Goal: Use online tool/utility: Use online tool/utility

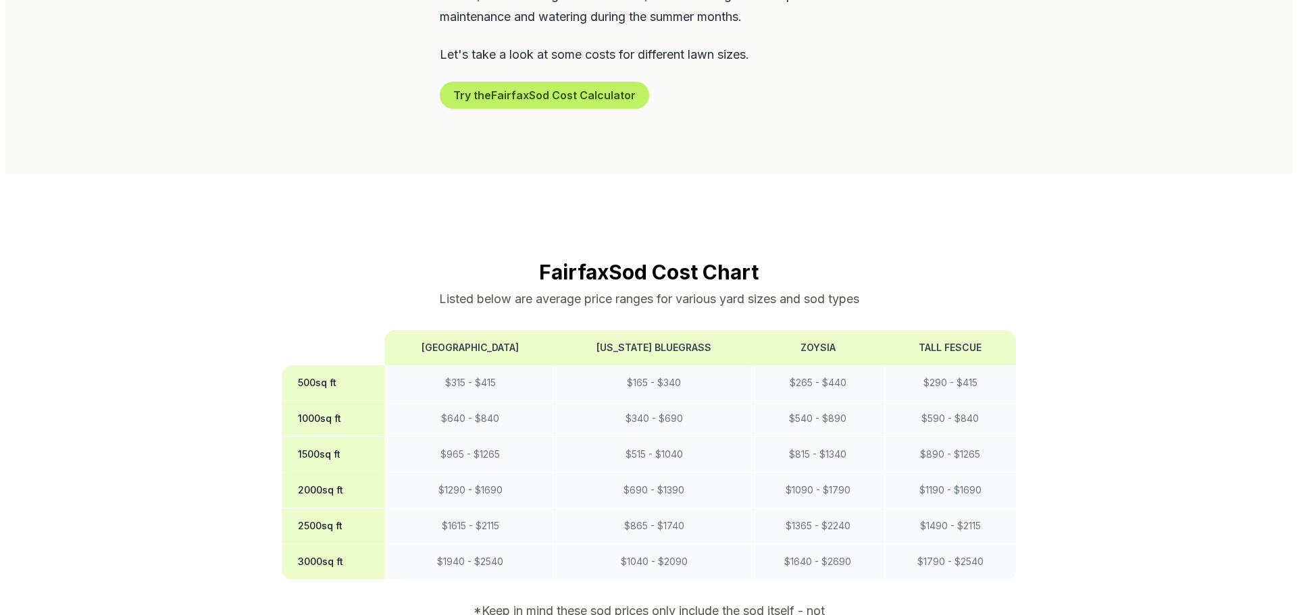
scroll to position [946, 0]
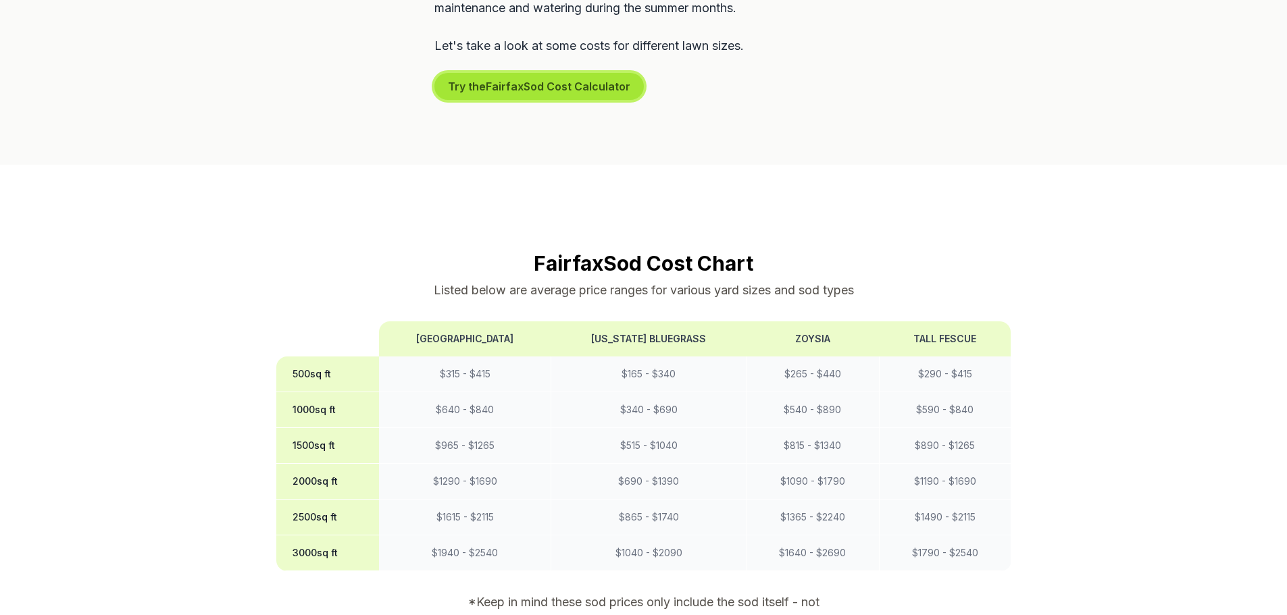
click at [515, 73] on button "Try the Fairfax Sod Cost Calculator" at bounding box center [538, 86] width 209 height 27
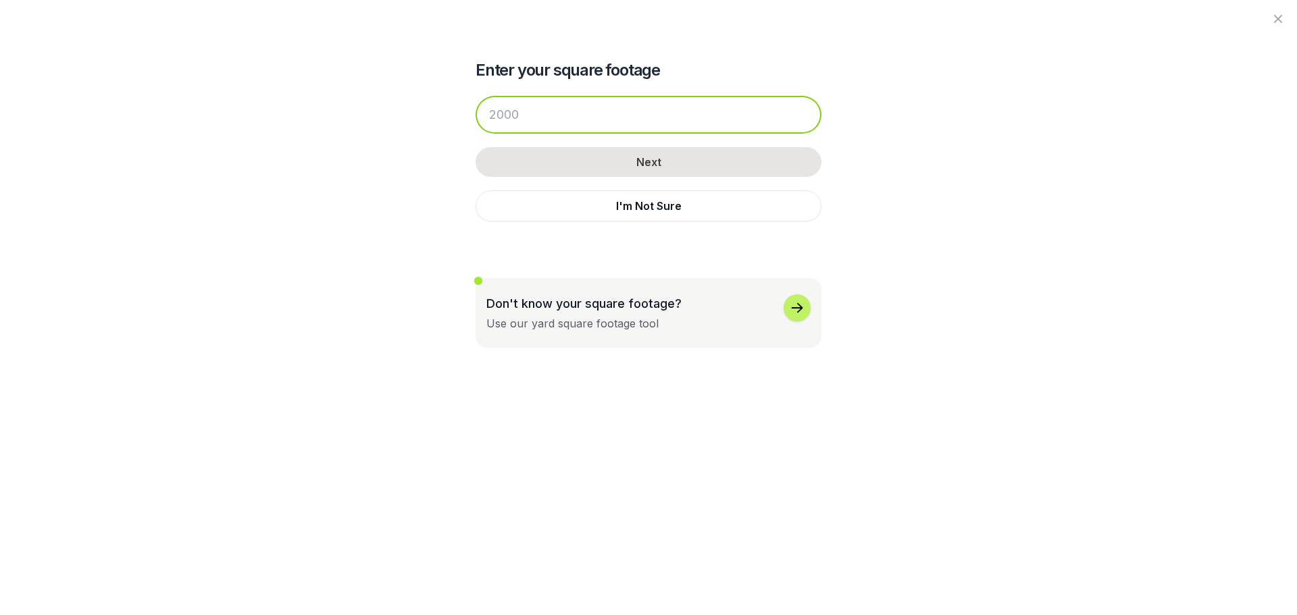
click at [527, 119] on input "number" at bounding box center [649, 115] width 346 height 38
type input "4"
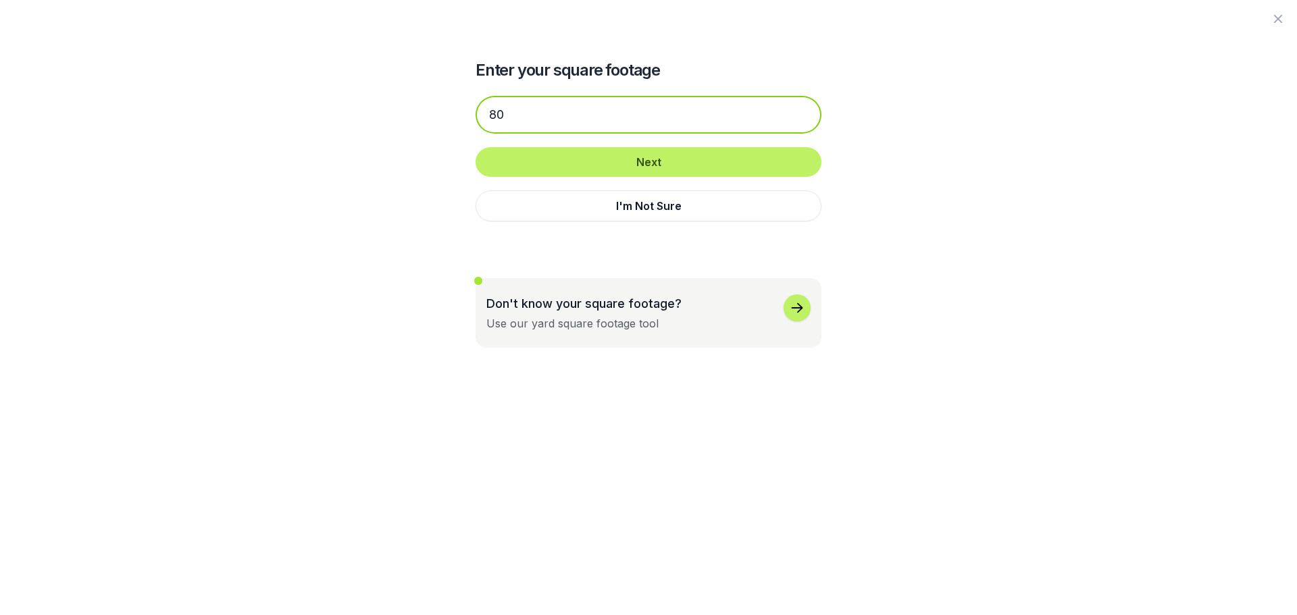
type input "8"
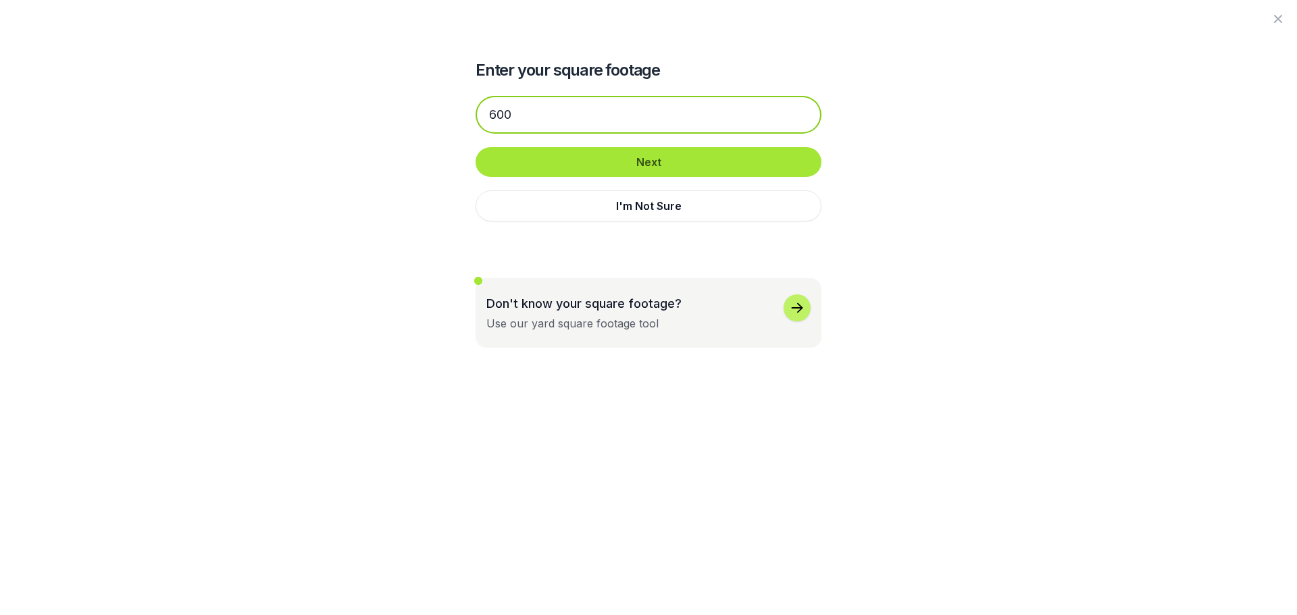
type input "600"
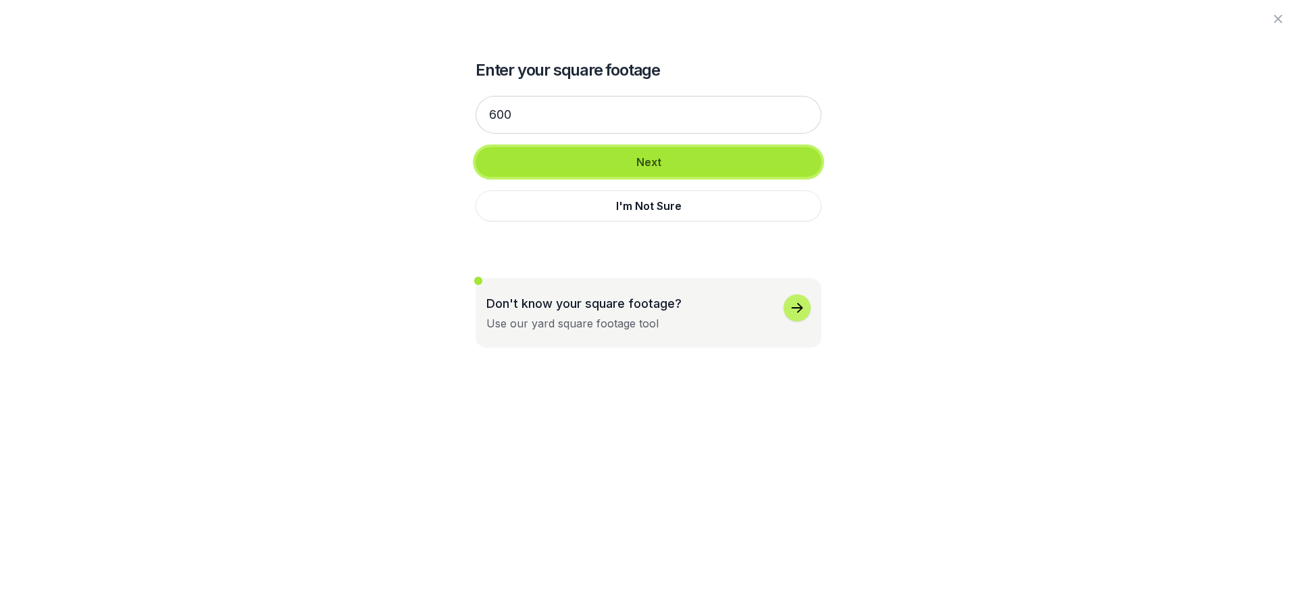
click at [612, 152] on button "Next" at bounding box center [649, 162] width 346 height 30
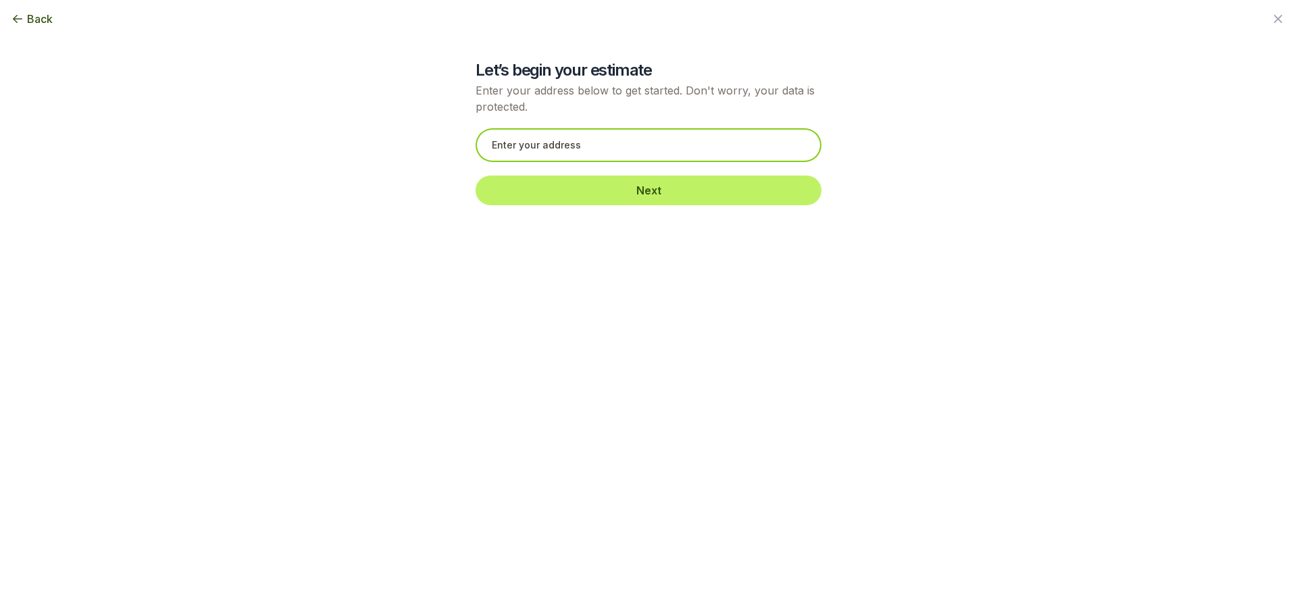
click at [663, 151] on input "text" at bounding box center [649, 145] width 346 height 34
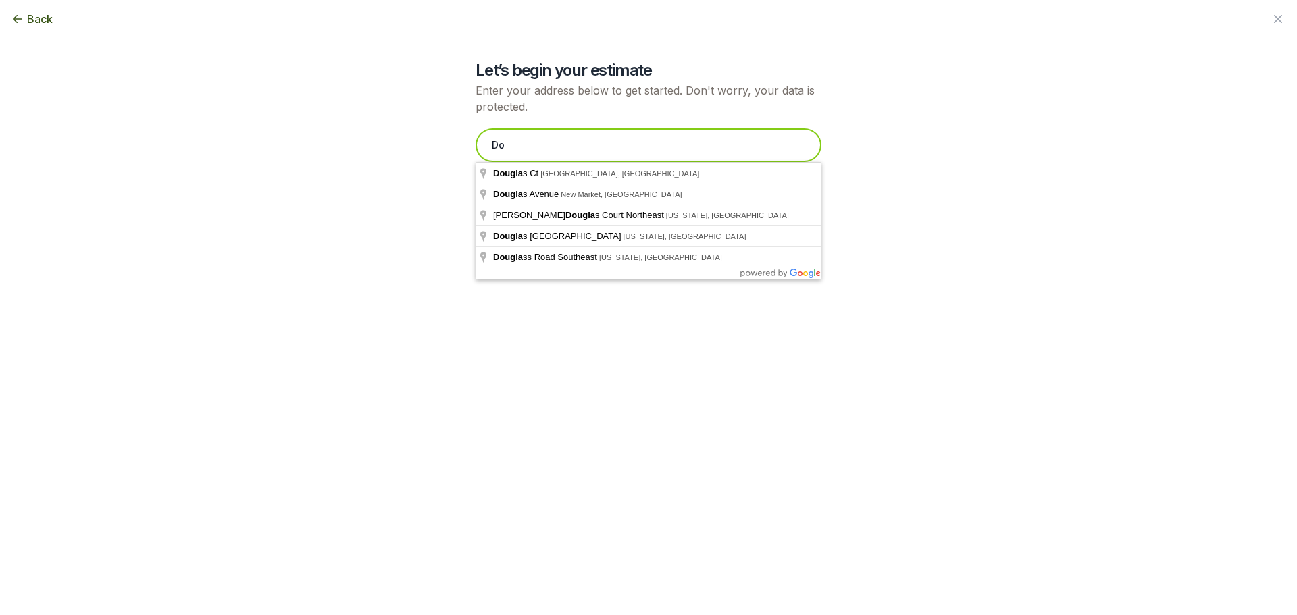
type input "D"
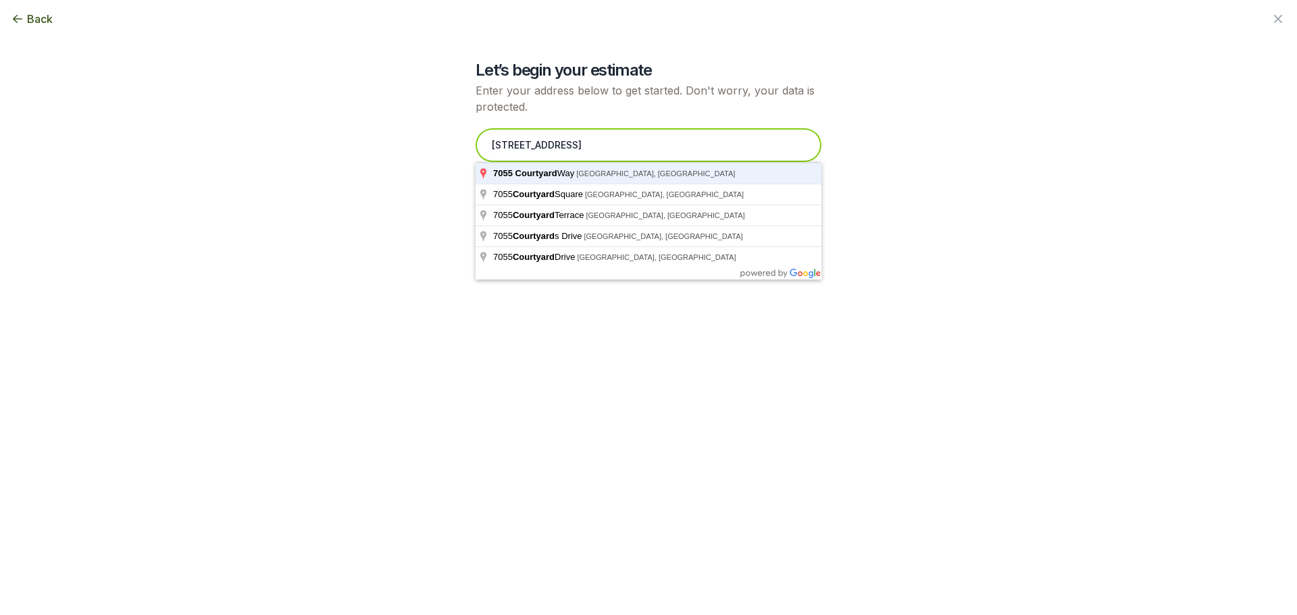
type input "[STREET_ADDRESS]"
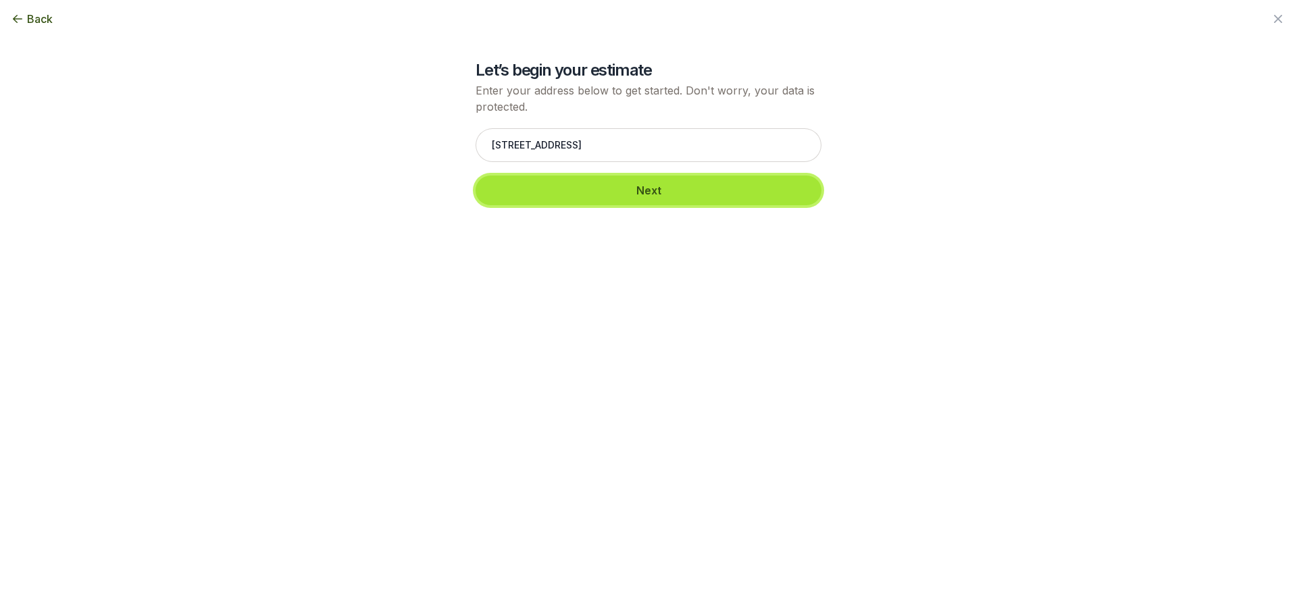
click at [654, 181] on button "Next" at bounding box center [649, 191] width 346 height 30
